Goal: Task Accomplishment & Management: Manage account settings

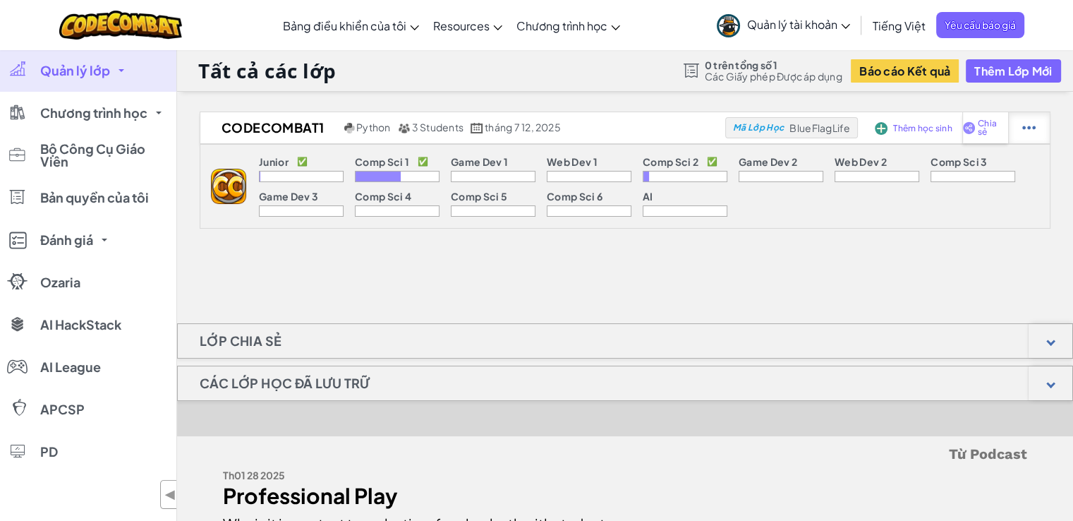
click at [1018, 132] on div at bounding box center [1029, 127] width 42 height 31
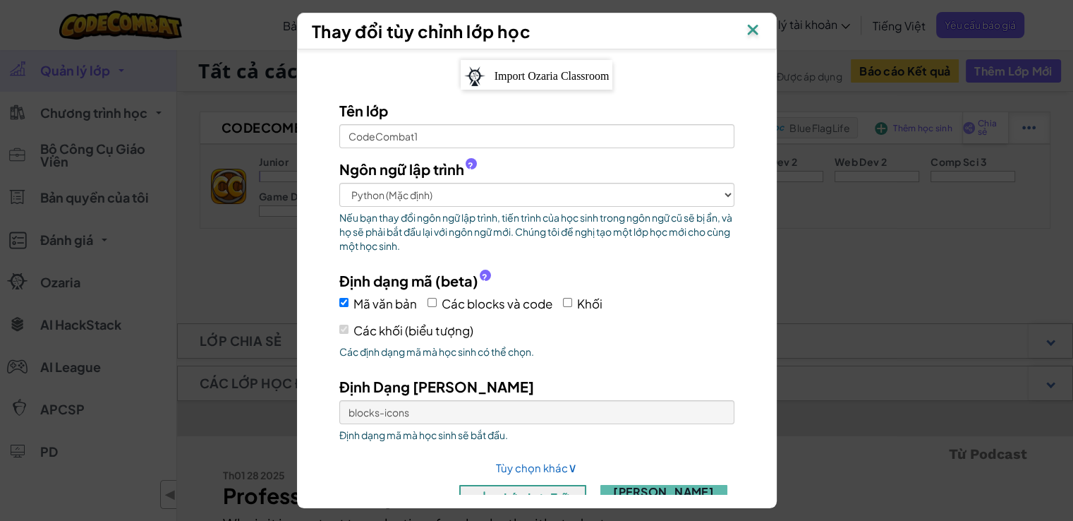
select select "blocks-icons"
click at [967, 180] on div "Thay đổi tùy chỉnh lớp học Import Ozaria Classroom Tên lớp CodeCombat1 Ngôn ngữ…" at bounding box center [536, 260] width 1073 height 521
click at [762, 26] on img at bounding box center [752, 30] width 18 height 21
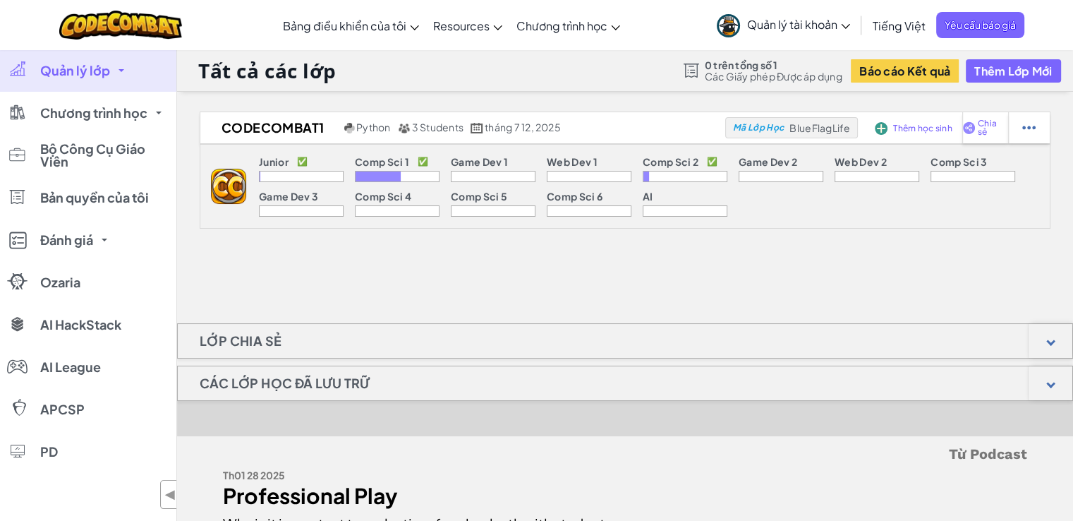
click at [779, 60] on span "0 trên tổng số 1" at bounding box center [774, 64] width 138 height 11
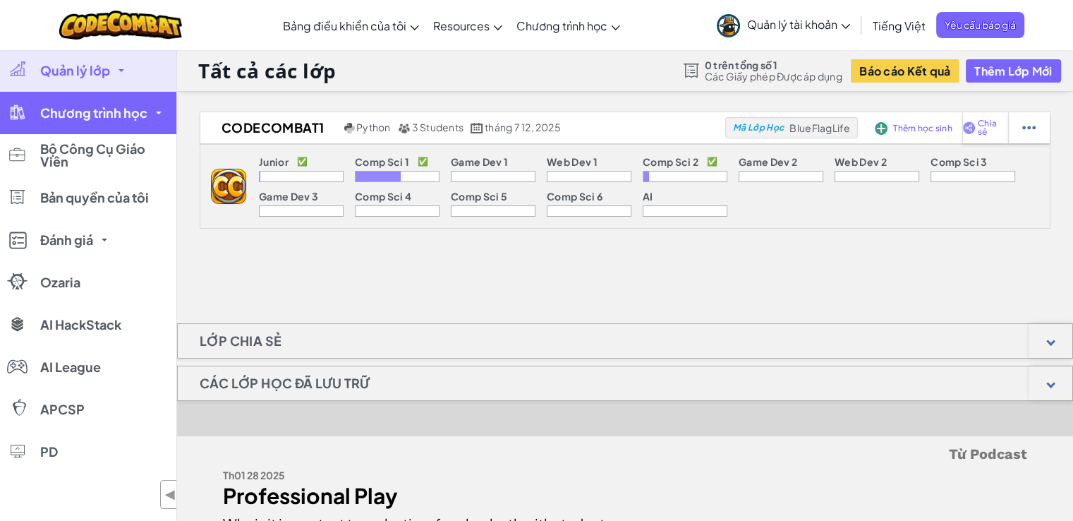
click at [118, 126] on link "Chương trình học" at bounding box center [88, 113] width 176 height 42
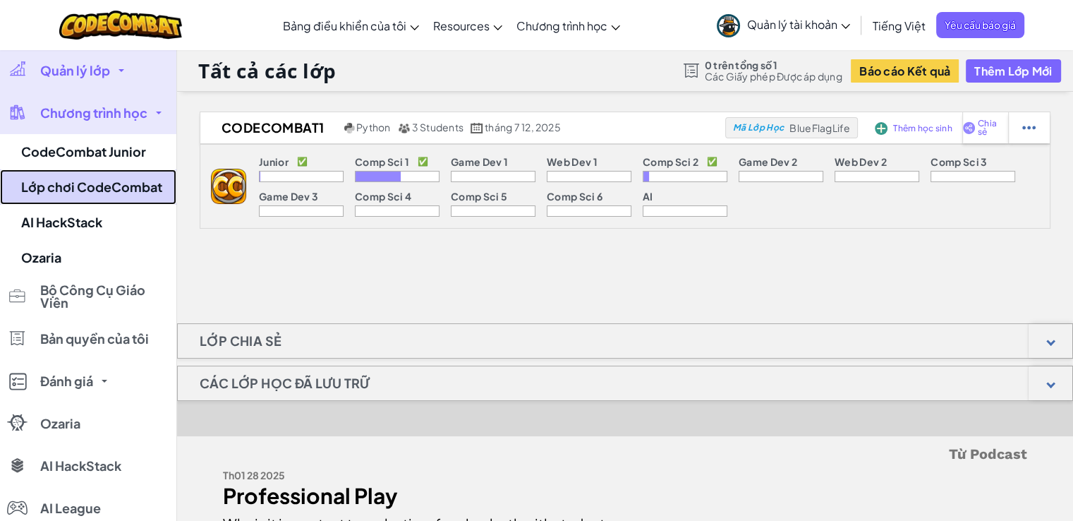
click at [120, 192] on link "Lớp chơi CodeCombat" at bounding box center [88, 186] width 176 height 35
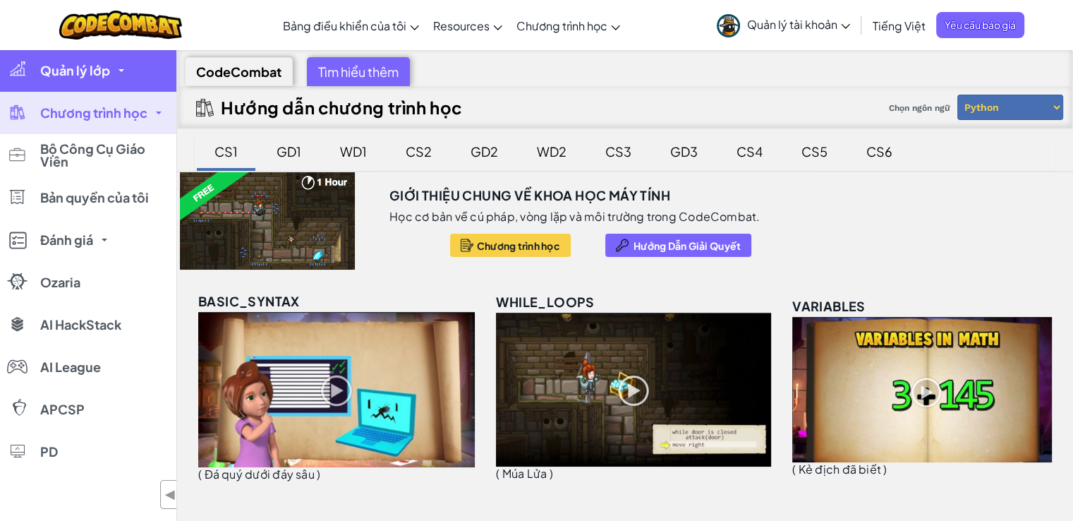
click at [118, 75] on link "Quản lý lớp" at bounding box center [88, 70] width 176 height 42
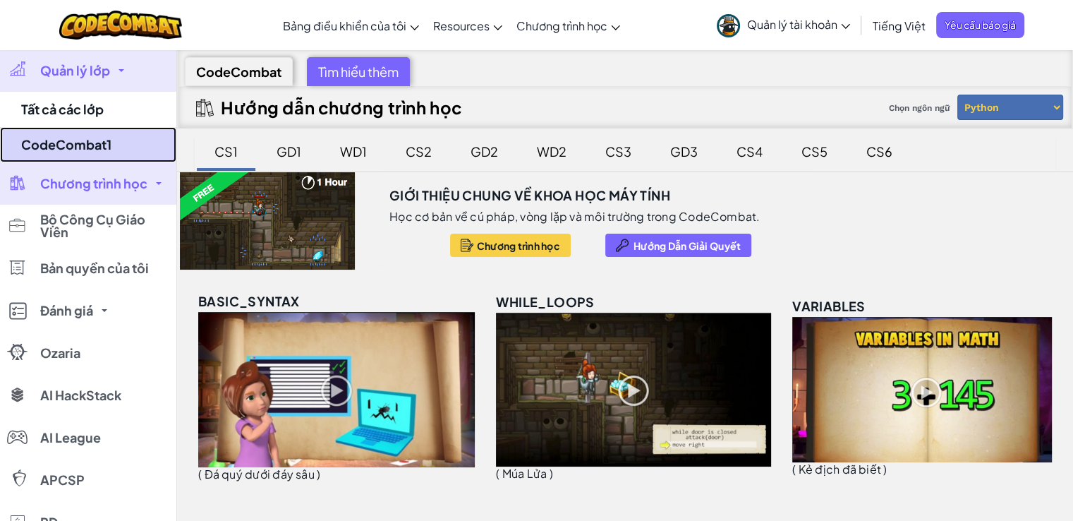
click at [102, 141] on link "CodeCombat1" at bounding box center [88, 144] width 176 height 35
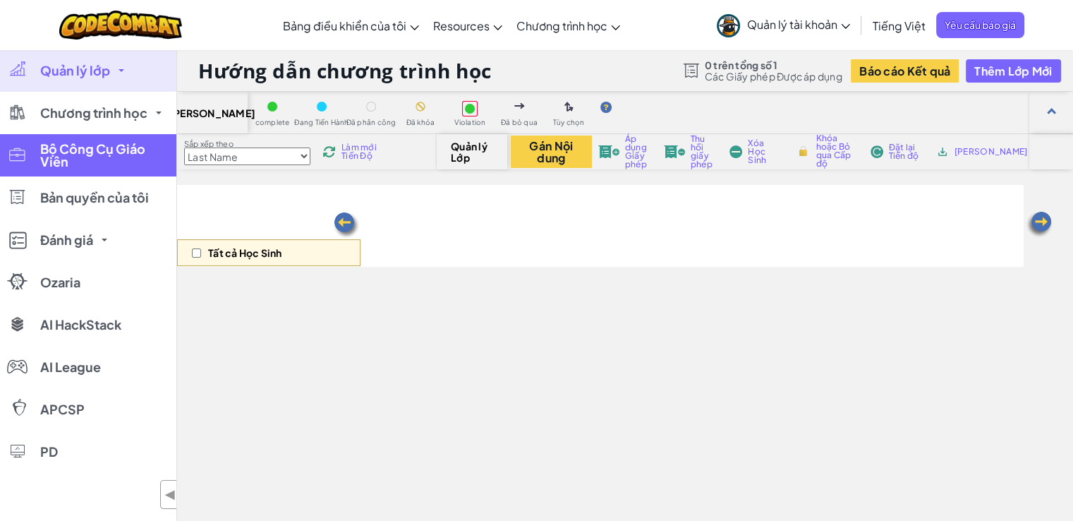
select select "5632661322961295f9428638"
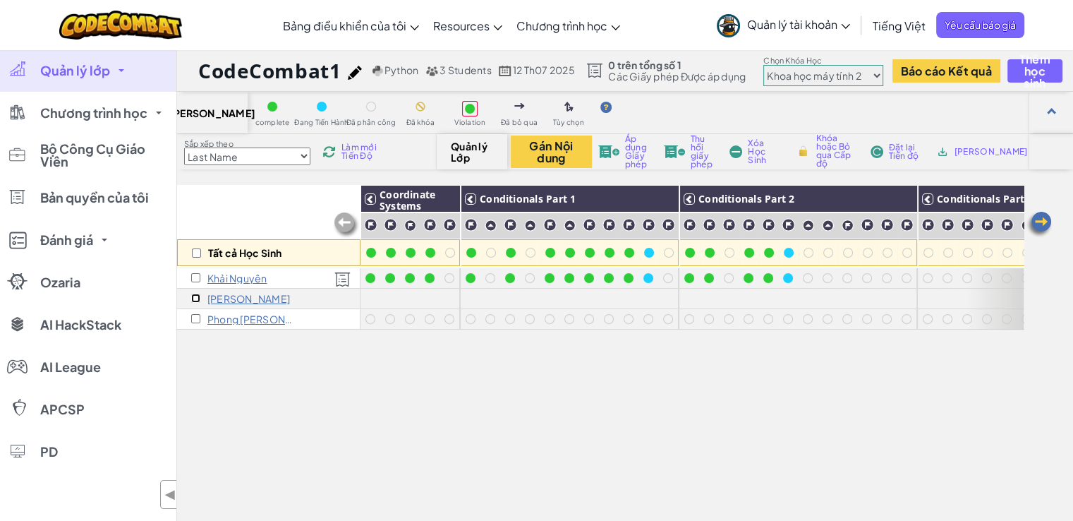
click at [196, 299] on input "checkbox" at bounding box center [195, 297] width 9 height 9
checkbox input "true"
click at [628, 147] on span "Áp dụng Giấy phép" at bounding box center [638, 152] width 27 height 34
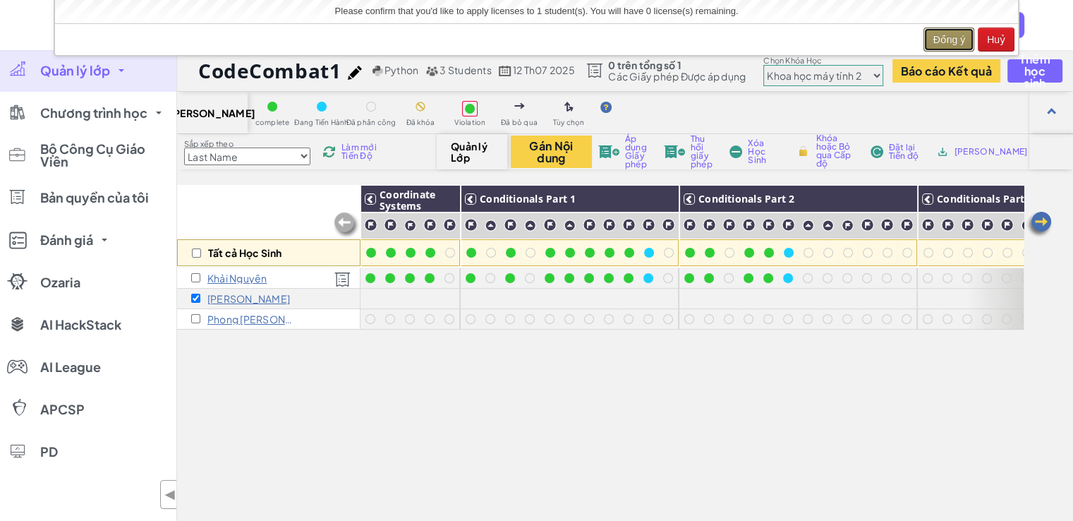
click at [937, 37] on button "Đồng ý" at bounding box center [948, 40] width 51 height 24
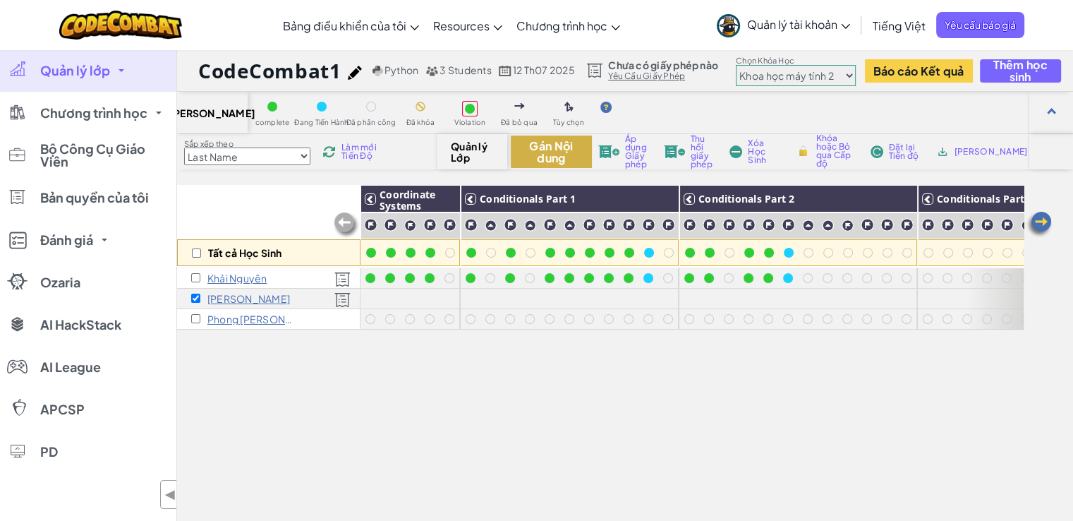
click at [561, 156] on button "Gán Nội dung" at bounding box center [551, 151] width 81 height 32
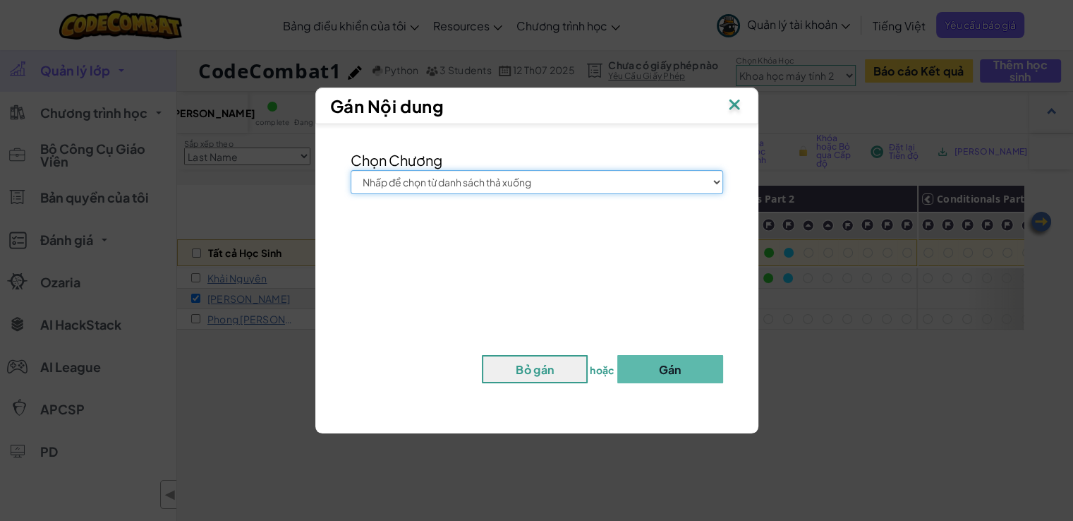
click at [550, 185] on select "Nhấp để chọn từ danh sách thả xuống Junior Giới thiệu chung về Khoa học máy tín…" at bounding box center [537, 182] width 372 height 24
select select "Computer Science 2"
click at [351, 170] on select "Nhấp để chọn từ danh sách thả xuống Junior Giới thiệu chung về Khoa học máy tín…" at bounding box center [537, 182] width 372 height 24
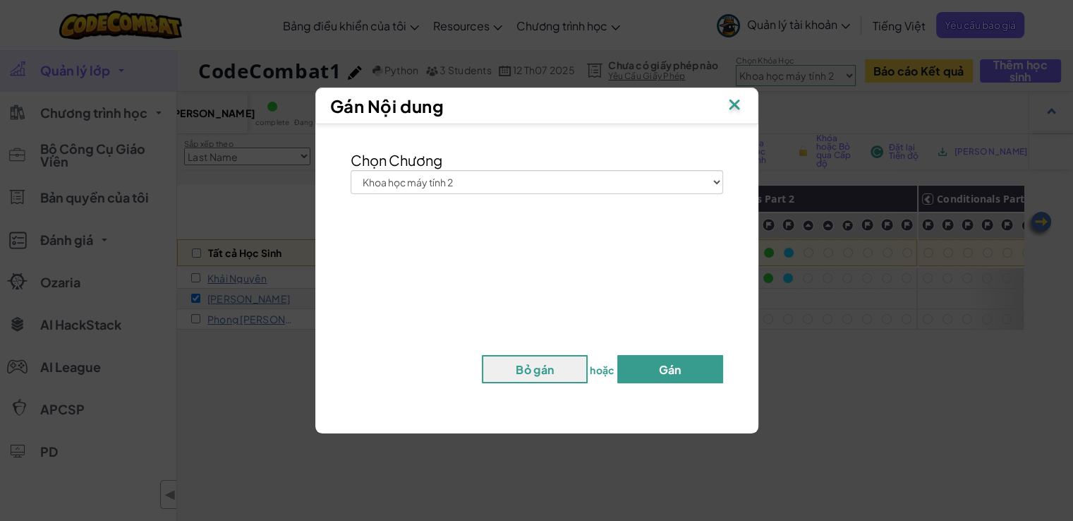
click at [676, 372] on button "Gán" at bounding box center [670, 369] width 106 height 28
